Goal: Information Seeking & Learning: Learn about a topic

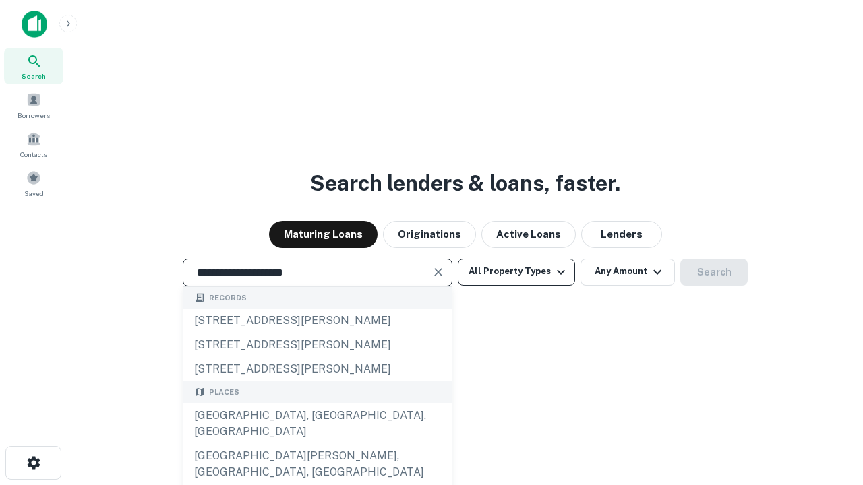
click at [317, 444] on div "[GEOGRAPHIC_DATA], [GEOGRAPHIC_DATA], [GEOGRAPHIC_DATA]" at bounding box center [317, 424] width 268 height 40
click at [516, 272] on button "All Property Types" at bounding box center [516, 272] width 117 height 27
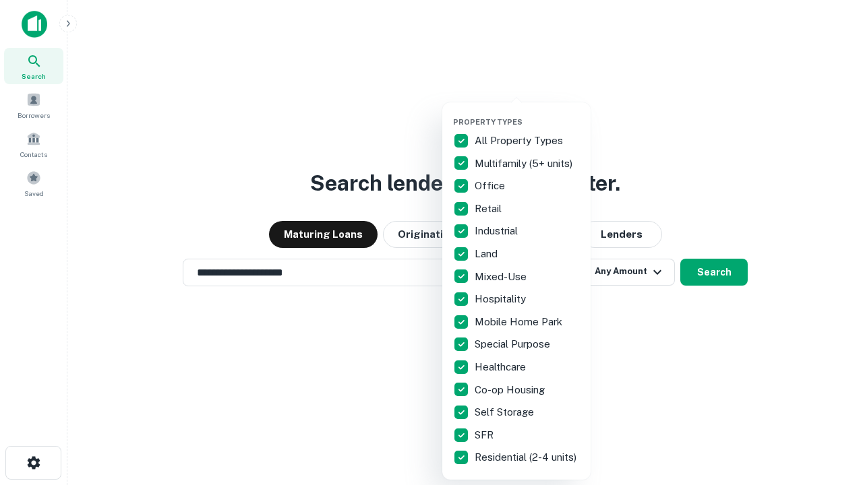
type input "**********"
click at [527, 113] on button "button" at bounding box center [527, 113] width 148 height 1
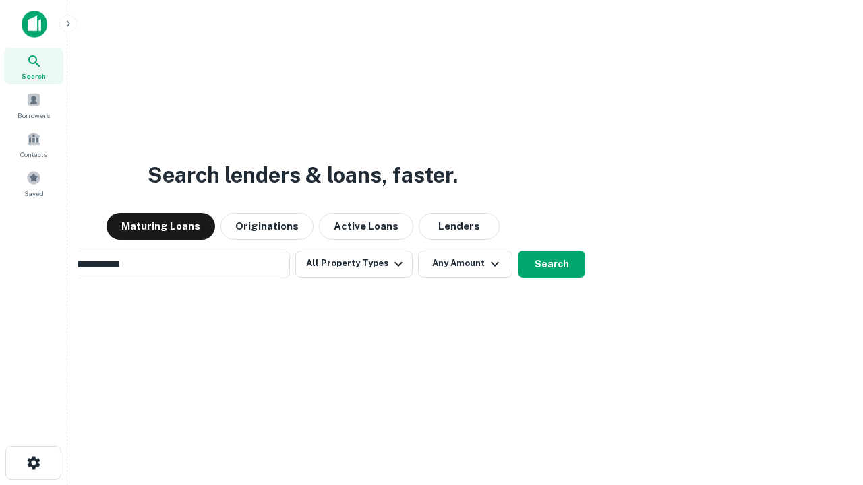
scroll to position [21, 0]
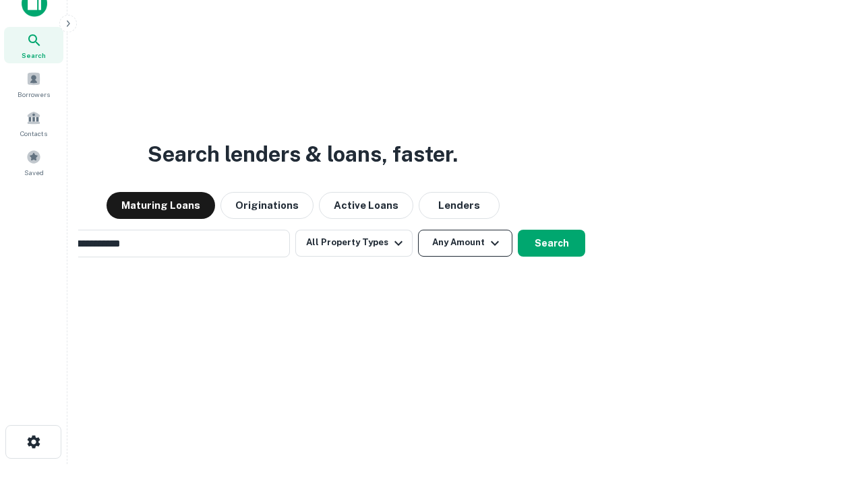
click at [418, 230] on button "Any Amount" at bounding box center [465, 243] width 94 height 27
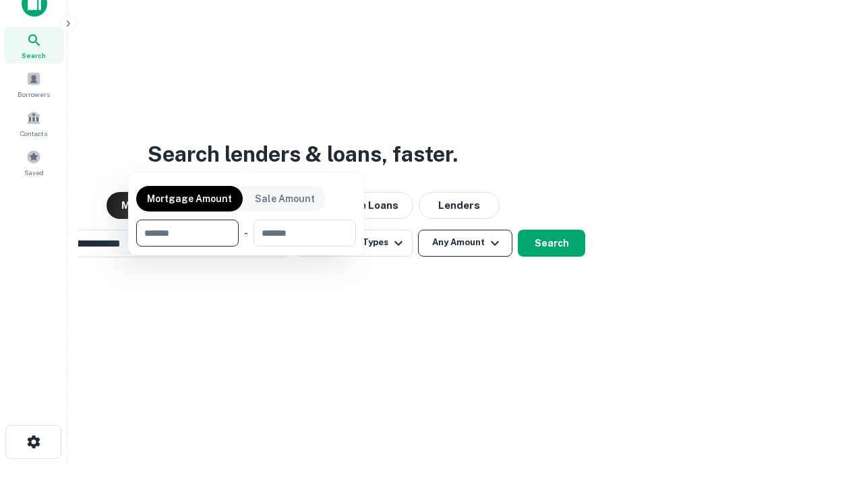
scroll to position [22, 0]
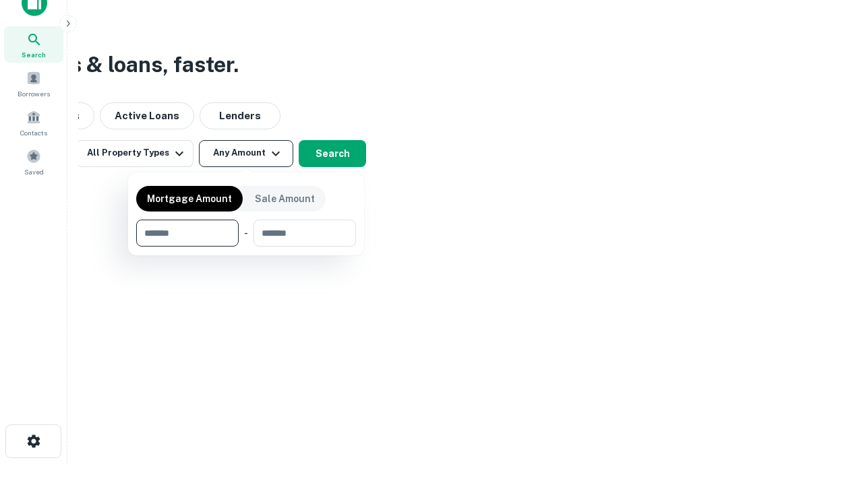
type input "*******"
click at [246, 247] on button "button" at bounding box center [246, 247] width 220 height 1
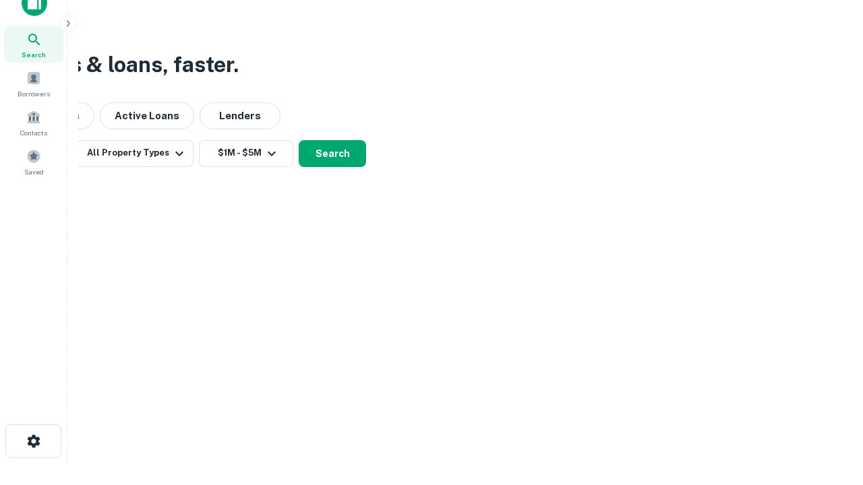
scroll to position [8, 249]
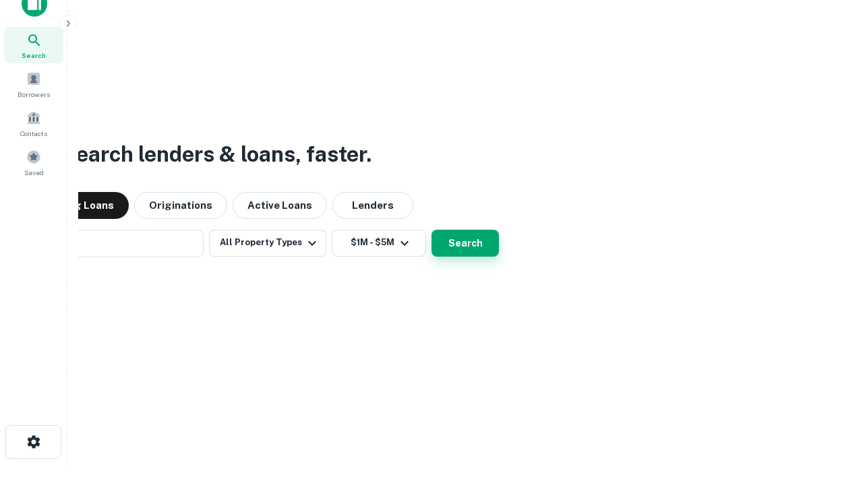
click at [431, 230] on button "Search" at bounding box center [464, 243] width 67 height 27
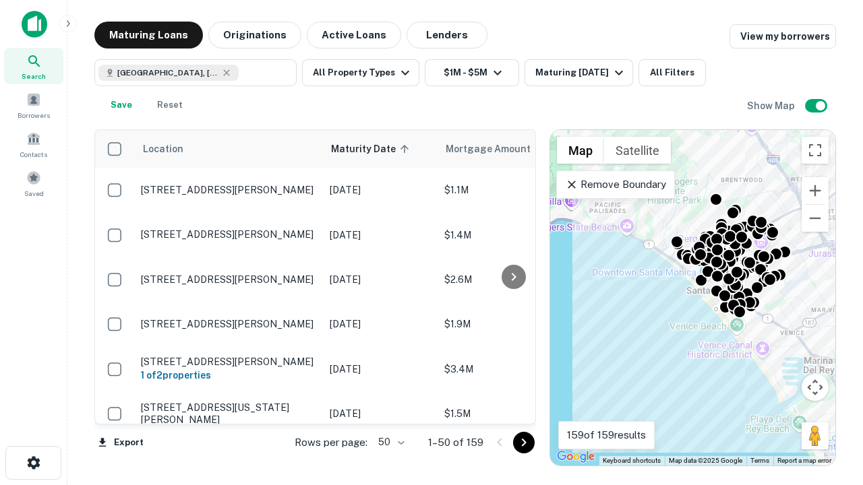
click at [389, 442] on body "Search Borrowers Contacts Saved Maturing Loans Originations Active Loans Lender…" at bounding box center [431, 242] width 863 height 485
click at [390, 408] on li "25" at bounding box center [389, 408] width 39 height 24
click at [523, 442] on icon "Go to next page" at bounding box center [524, 443] width 16 height 16
